Goal: Check status

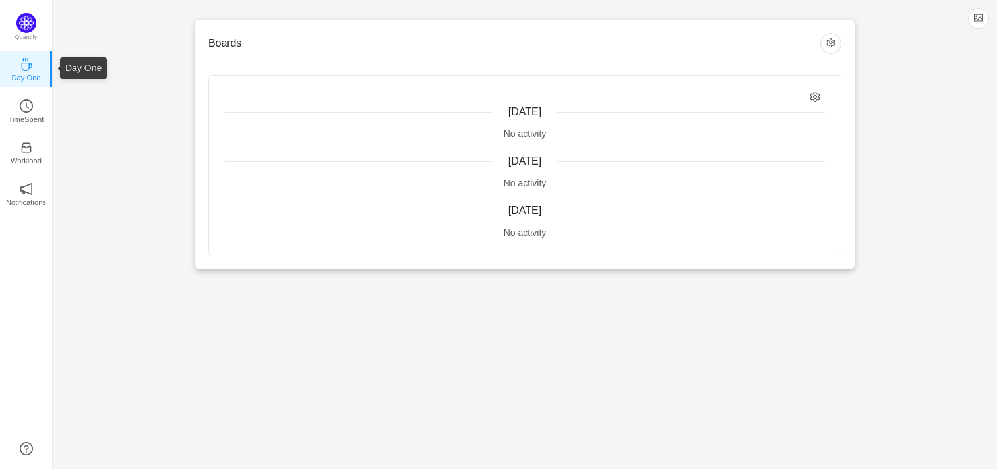
click at [25, 67] on icon "icon: coffee" at bounding box center [26, 64] width 13 height 13
click at [28, 36] on p "Quantify" at bounding box center [26, 38] width 32 height 12
click at [30, 72] on p "Day One" at bounding box center [25, 78] width 29 height 12
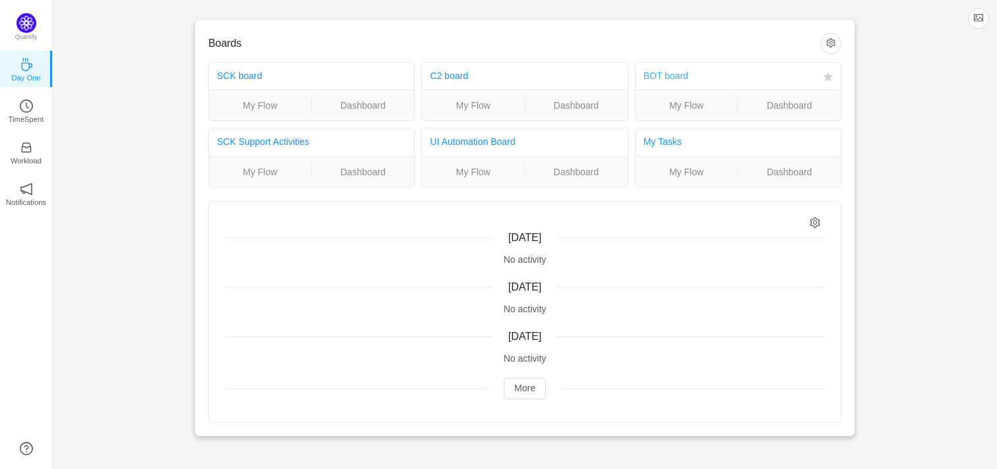
click at [673, 76] on link "BOT board" at bounding box center [665, 76] width 45 height 11
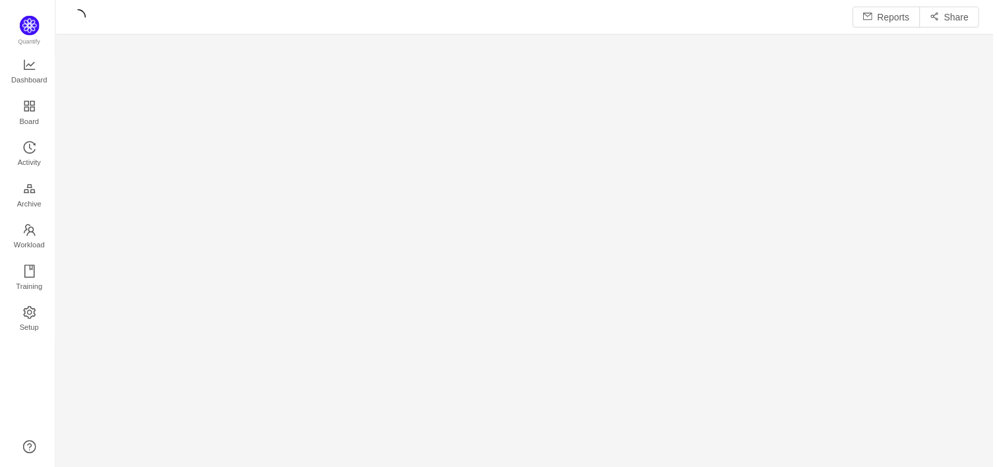
scroll to position [470, 944]
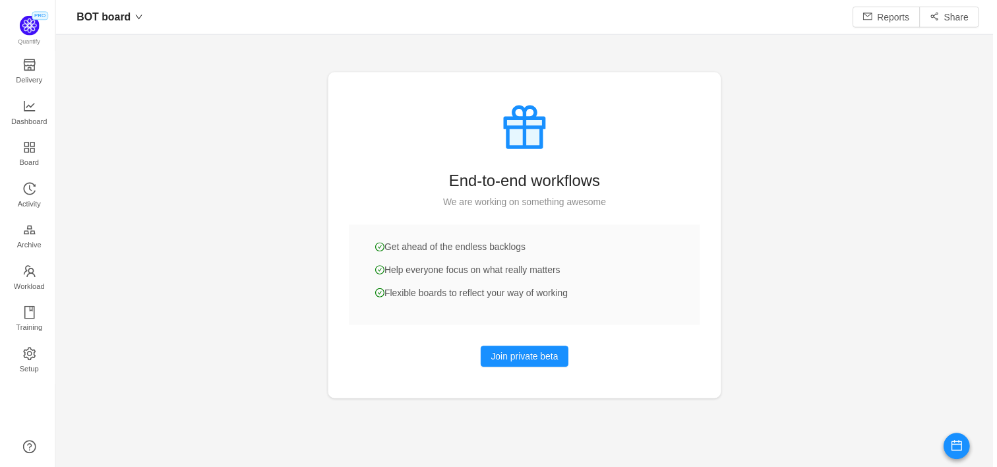
scroll to position [467, 944]
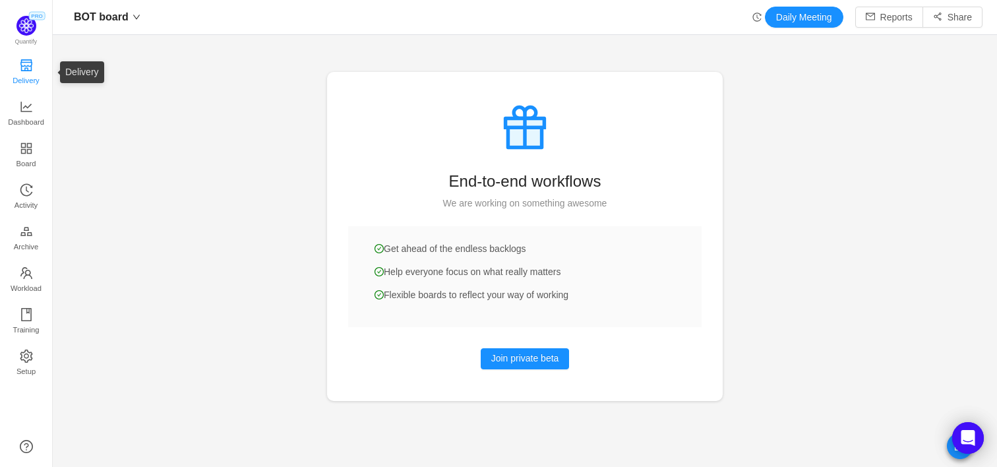
click at [24, 71] on span "Delivery" at bounding box center [26, 80] width 26 height 26
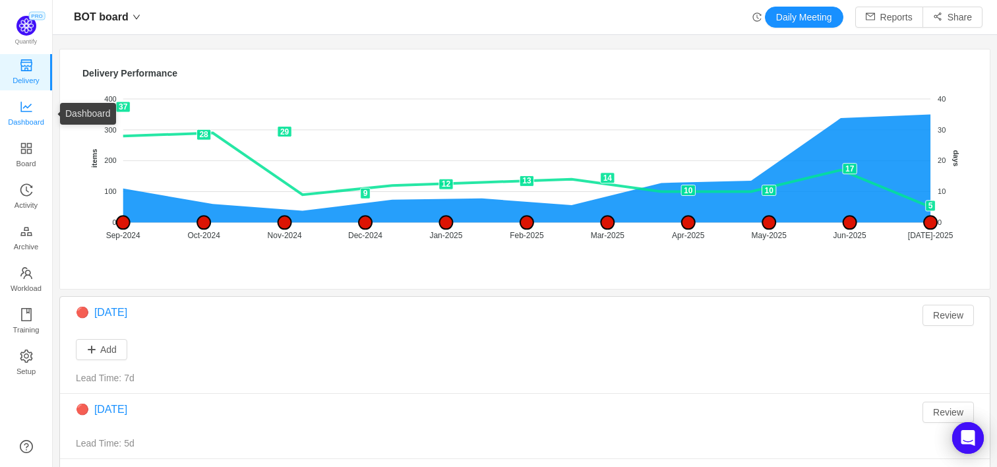
click at [23, 111] on span "Dashboard" at bounding box center [26, 122] width 36 height 26
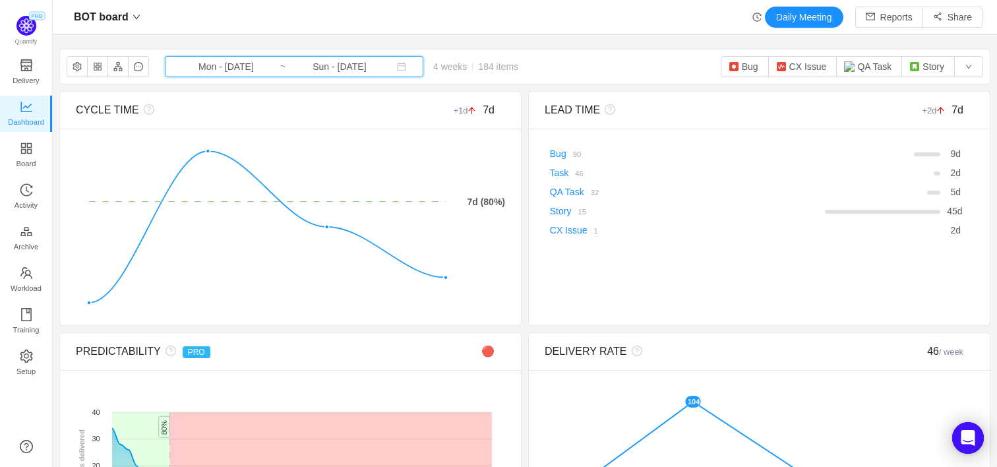
click at [398, 70] on icon "icon: calendar" at bounding box center [402, 67] width 9 height 9
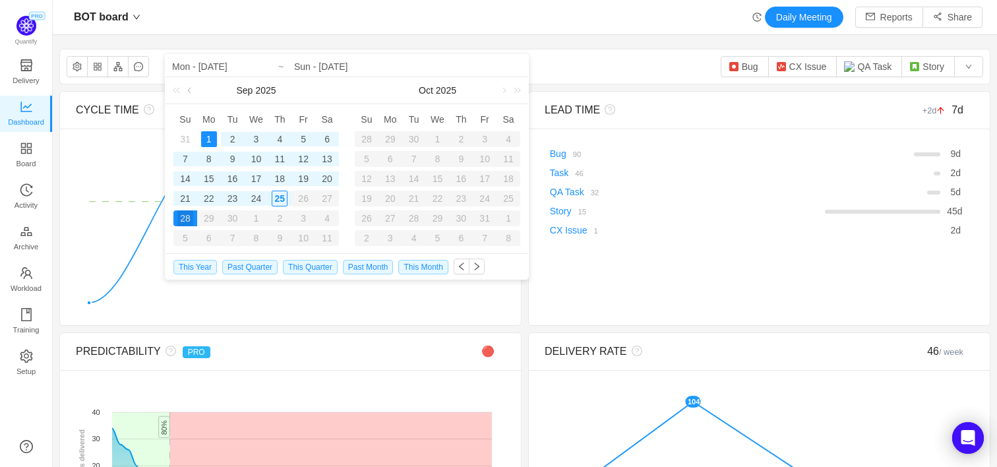
click at [187, 88] on link at bounding box center [191, 90] width 12 height 26
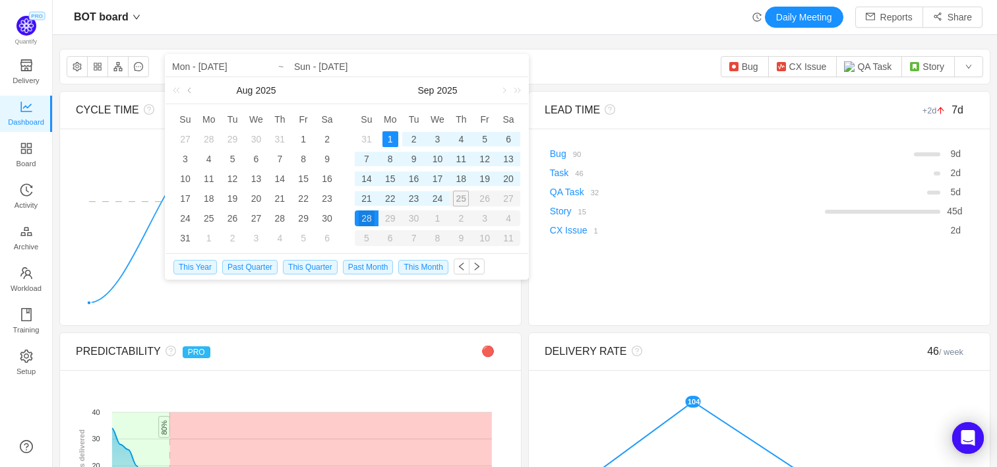
click at [192, 92] on link at bounding box center [191, 90] width 12 height 26
click at [209, 218] on div "28" at bounding box center [209, 218] width 16 height 16
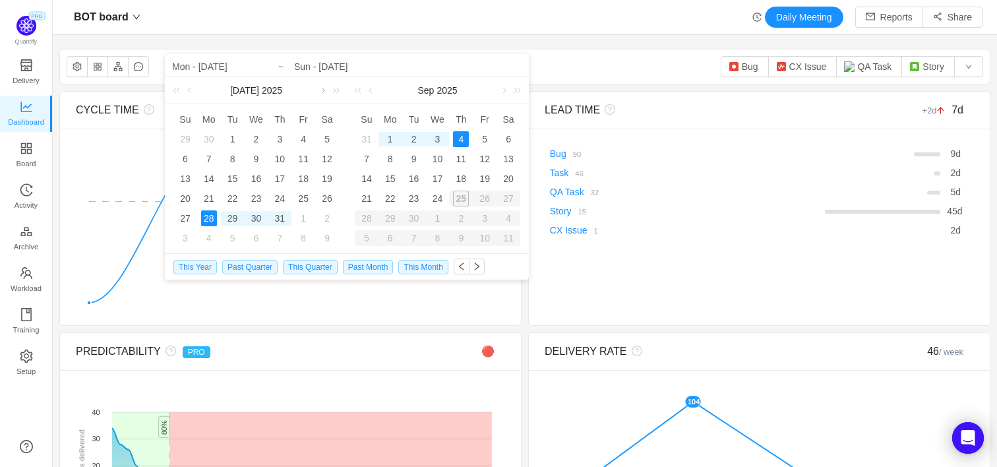
click at [322, 90] on link at bounding box center [322, 90] width 12 height 26
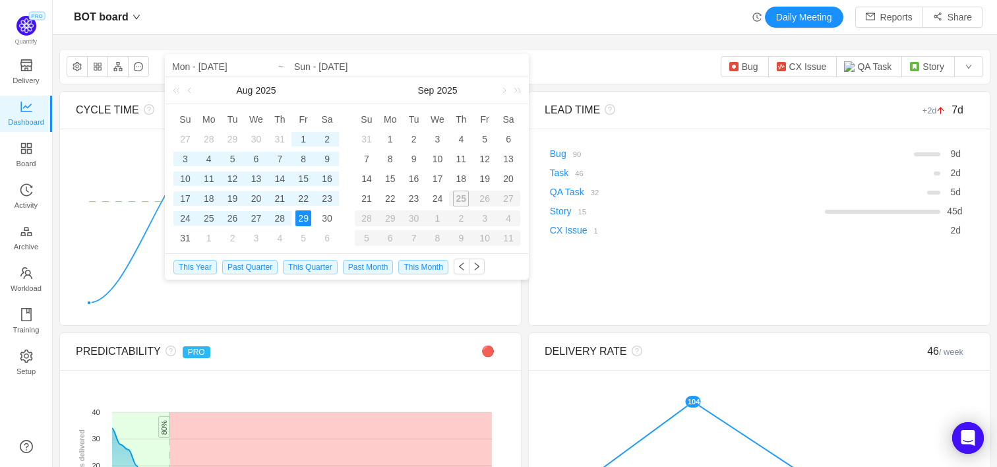
click at [303, 215] on div "29" at bounding box center [303, 218] width 16 height 16
type input "Mon - [DATE]"
type input "Fri - [DATE]"
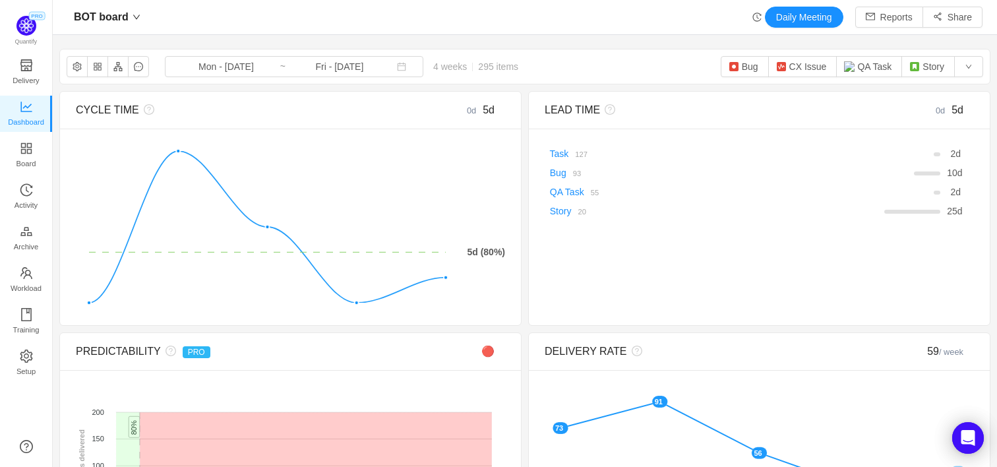
drag, startPoint x: 177, startPoint y: 65, endPoint x: 653, endPoint y: 57, distance: 476.1
click at [653, 57] on div "BOT board Mon - [DATE] ~ Fri - [DATE] 4 weeks 295 items Bug CX Issue QA Task St…" at bounding box center [525, 66] width 930 height 34
click at [697, 49] on div "BOT board Mon - [DATE] ~ Fri - [DATE] 4 weeks 295 items Bug CX Issue QA Task St…" at bounding box center [524, 67] width 931 height 36
drag, startPoint x: 366, startPoint y: 69, endPoint x: 189, endPoint y: 64, distance: 176.8
click at [189, 64] on span "Mon - Jul 28, 2025 ~ Fri - Aug 29, 2025" at bounding box center [294, 66] width 258 height 21
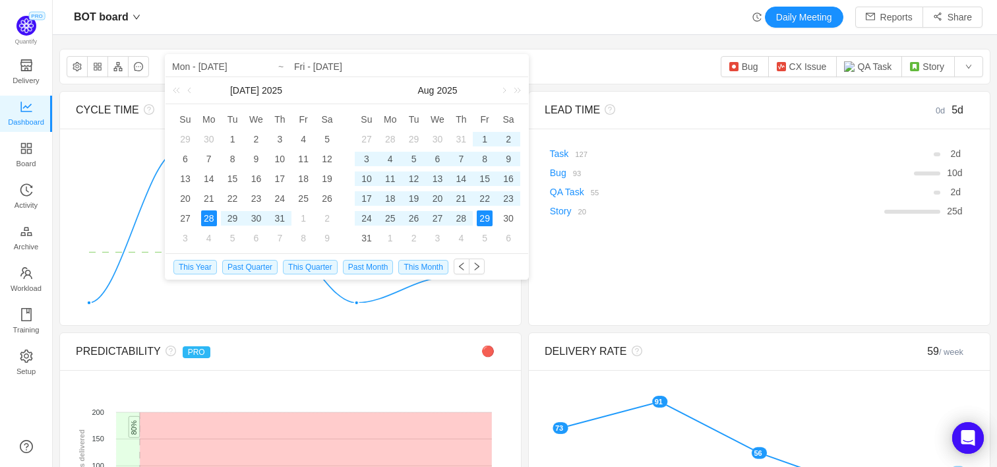
drag, startPoint x: 172, startPoint y: 67, endPoint x: 380, endPoint y: 62, distance: 208.4
click at [380, 62] on div "Mon - Jul 28, 2025 Jul 2025 Su Mo Tu We Th Fr Sa 29 30 1 2 3 4 5 6 7 8 9 10 11 …" at bounding box center [346, 154] width 363 height 198
click at [331, 69] on input "Fri - Aug 29, 2025" at bounding box center [407, 67] width 227 height 16
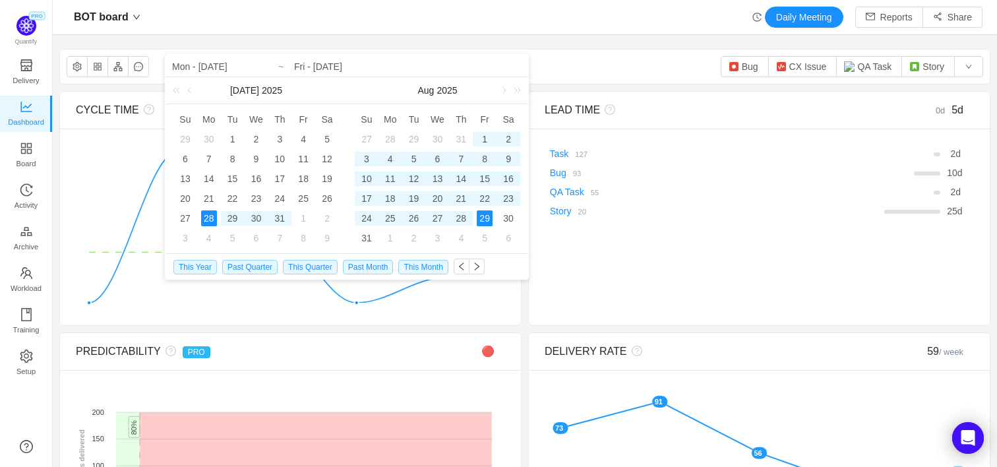
click at [597, 38] on div "BOT board Daily Meeting Reports Share BOT board Mon - Jul 28, 2025 ~ Fri - Aug …" at bounding box center [525, 233] width 944 height 467
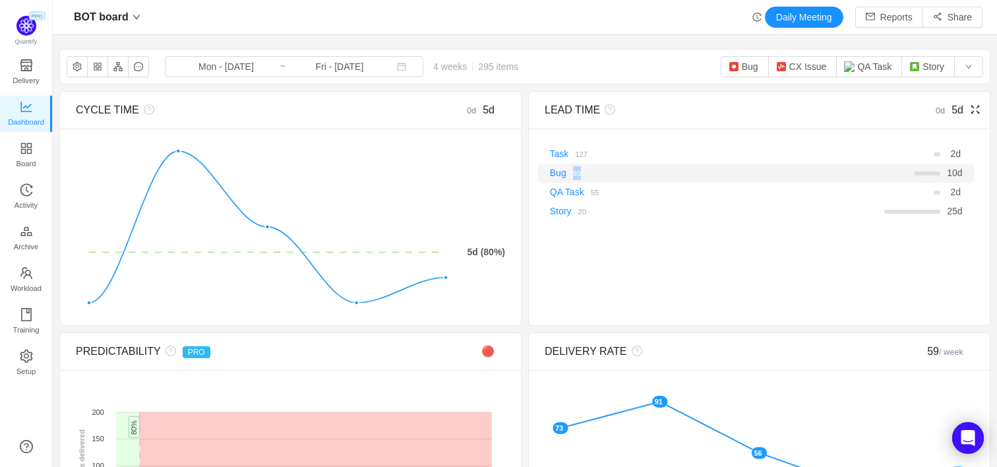
drag, startPoint x: 593, startPoint y: 173, endPoint x: 566, endPoint y: 175, distance: 27.1
click at [566, 175] on div "Bug 93" at bounding box center [634, 173] width 179 height 14
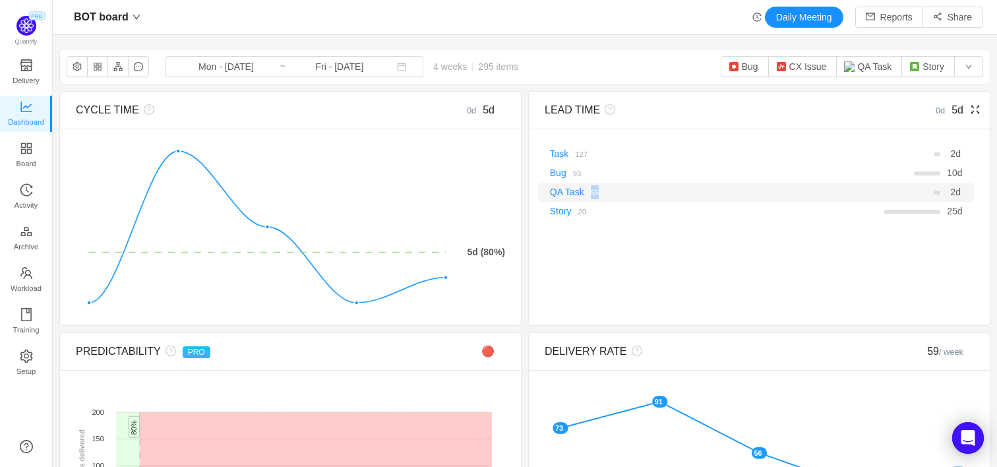
drag, startPoint x: 630, startPoint y: 194, endPoint x: 591, endPoint y: 193, distance: 38.9
click at [591, 193] on div "QA Task 55" at bounding box center [634, 192] width 179 height 14
click at [612, 282] on div "LEAD TIME 0d 5d There are no delivered work items in the selected period Possib…" at bounding box center [759, 208] width 462 height 235
